Goal: Information Seeking & Learning: Learn about a topic

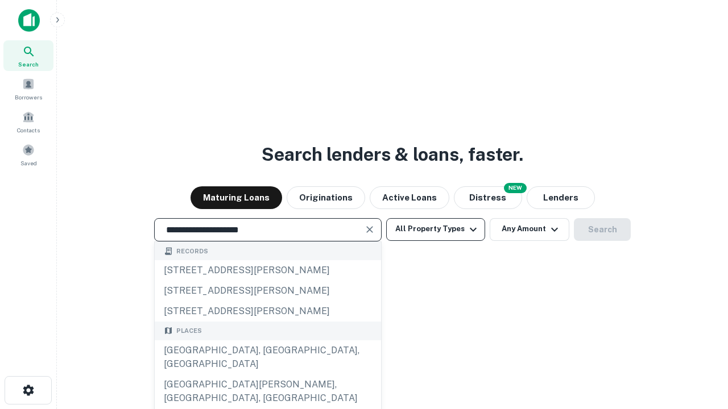
click at [267, 375] on div "[GEOGRAPHIC_DATA], [GEOGRAPHIC_DATA], [GEOGRAPHIC_DATA]" at bounding box center [268, 358] width 226 height 34
type input "**********"
click at [436, 229] on button "All Property Types" at bounding box center [435, 229] width 99 height 23
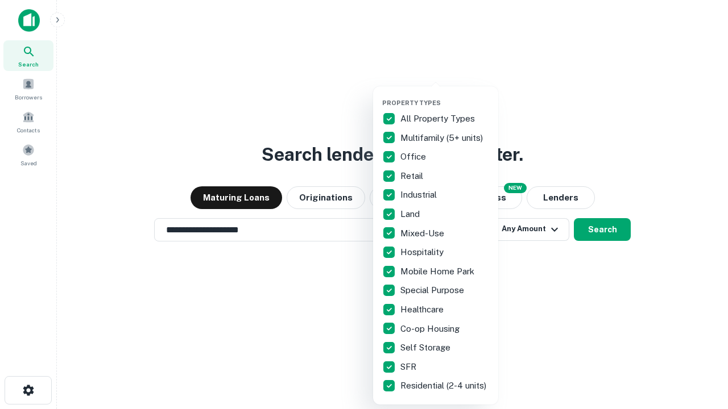
click at [445, 96] on button "button" at bounding box center [444, 96] width 125 height 1
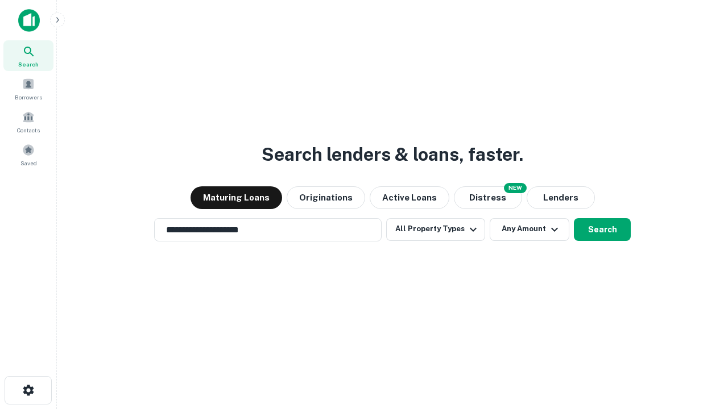
scroll to position [18, 0]
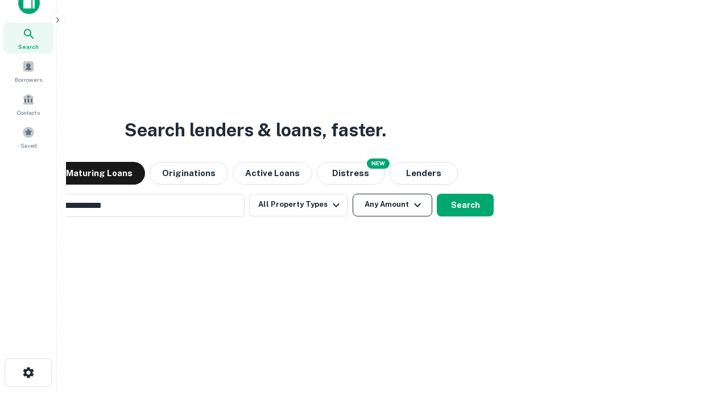
click at [353, 194] on button "Any Amount" at bounding box center [393, 205] width 80 height 23
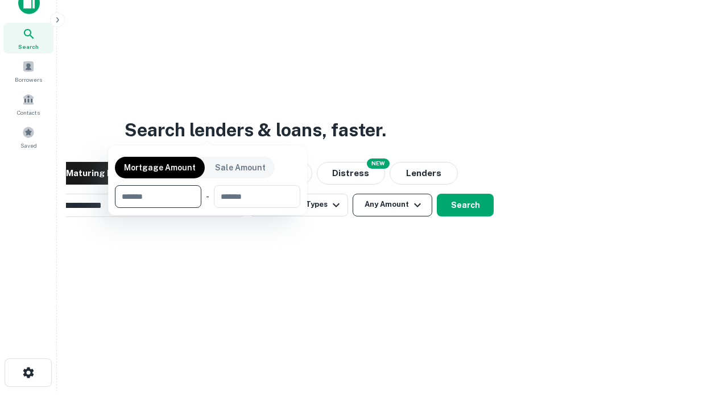
scroll to position [18, 0]
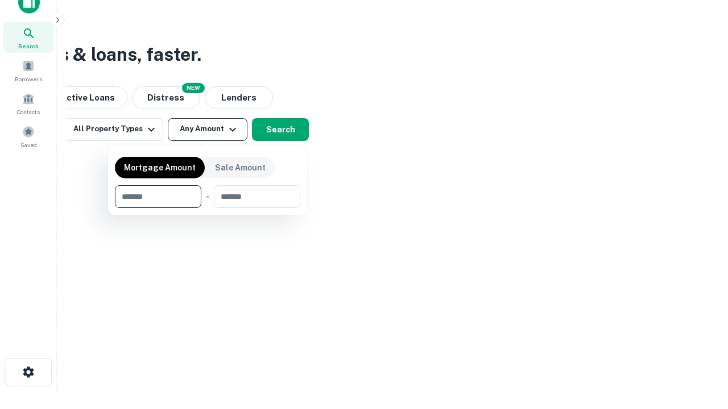
type input "*******"
click at [208, 208] on button "button" at bounding box center [207, 208] width 185 height 1
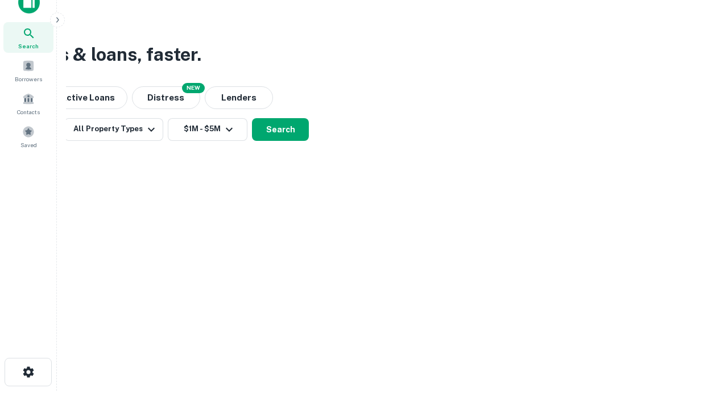
scroll to position [18, 0]
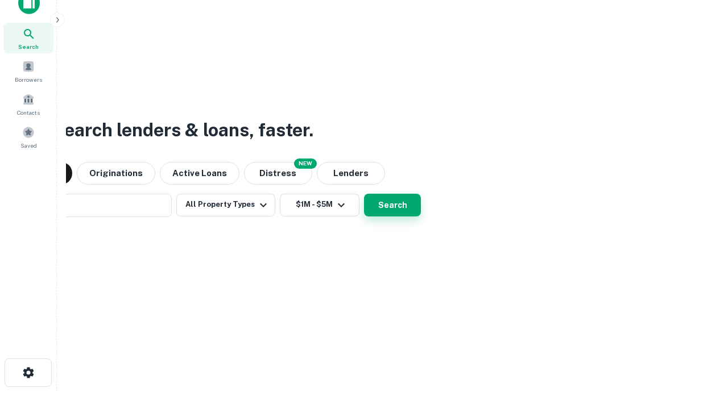
click at [364, 194] on button "Search" at bounding box center [392, 205] width 57 height 23
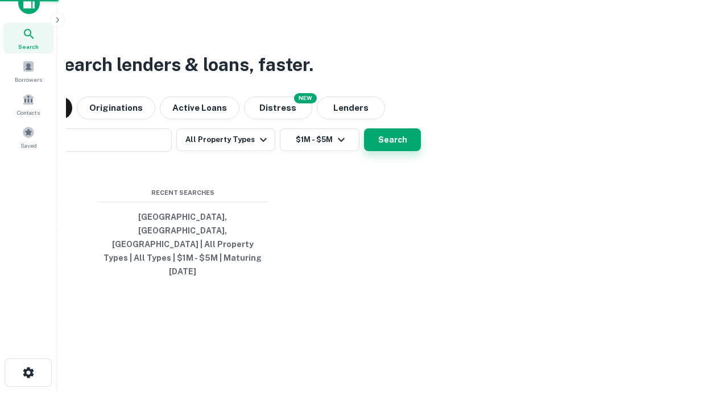
scroll to position [18, 0]
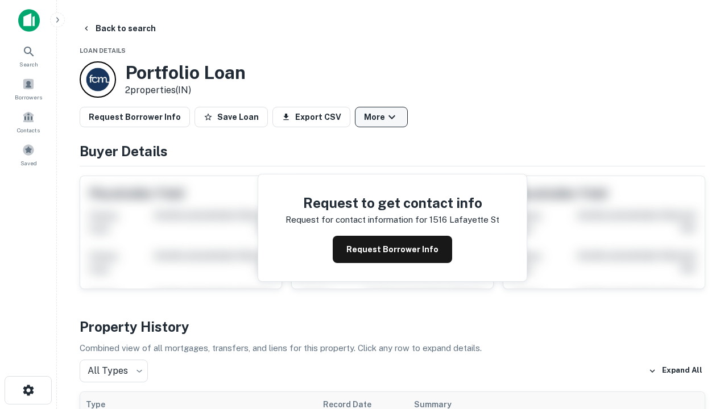
click at [381, 117] on button "More" at bounding box center [381, 117] width 53 height 20
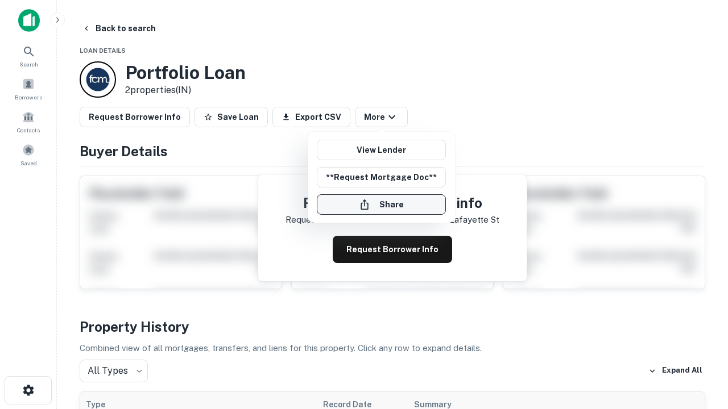
click at [381, 205] on button "Share" at bounding box center [381, 205] width 129 height 20
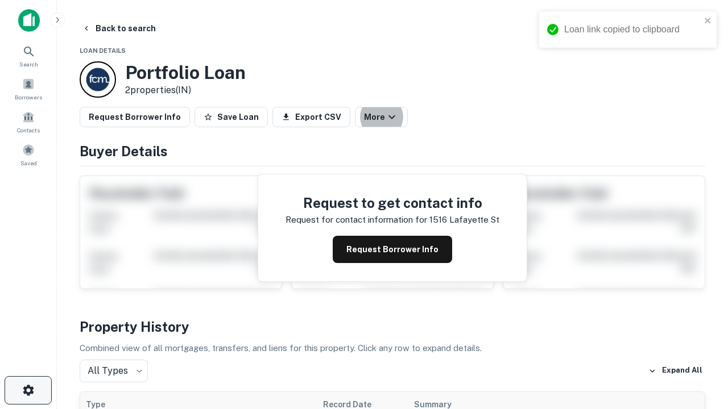
click at [28, 391] on icon "button" at bounding box center [29, 391] width 14 height 14
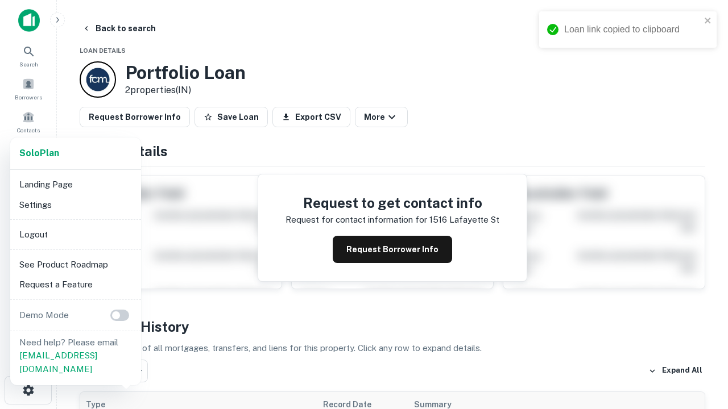
click at [75, 234] on li "Logout" at bounding box center [76, 235] width 122 height 20
